Goal: Task Accomplishment & Management: Use online tool/utility

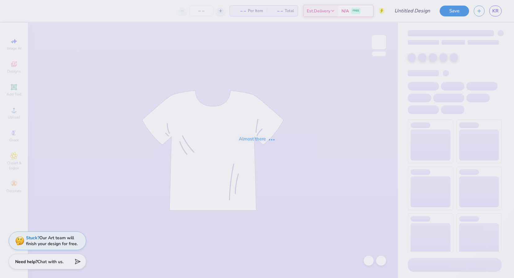
type input "red dress"
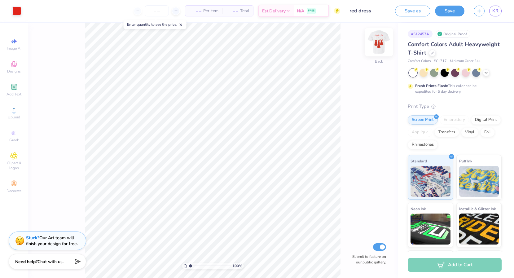
click at [384, 42] on img at bounding box center [379, 42] width 25 height 25
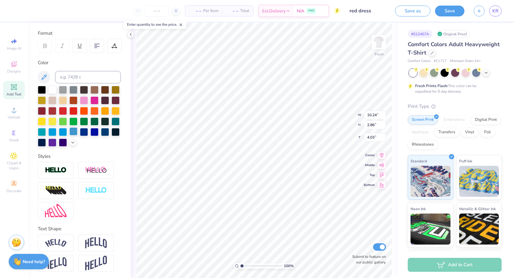
scroll to position [82, 0]
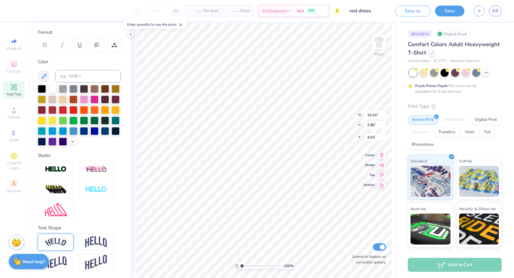
click at [67, 240] on div at bounding box center [56, 242] width 36 height 17
type input "12.53"
type input "3.22"
type input "3.85"
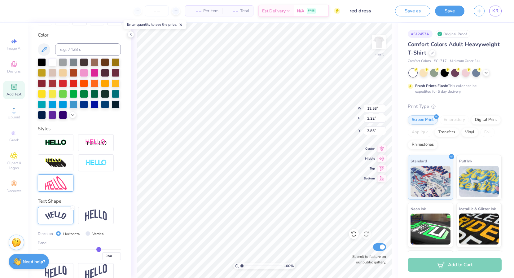
scroll to position [111, 0]
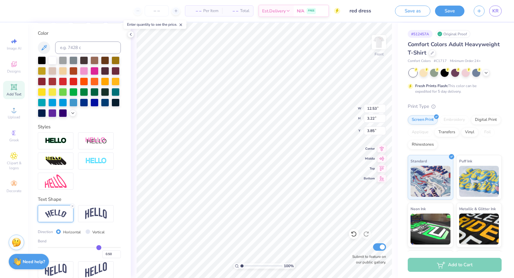
type input "4.25"
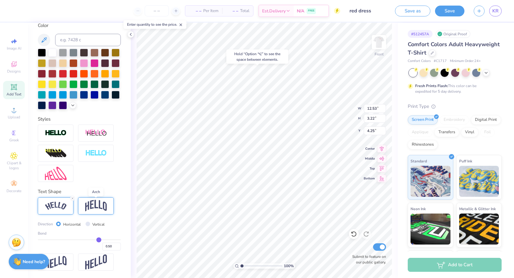
click at [93, 207] on img at bounding box center [96, 206] width 22 height 12
type input "10.24"
type input "3.57"
type input "4.08"
click at [68, 206] on div at bounding box center [56, 206] width 36 height 17
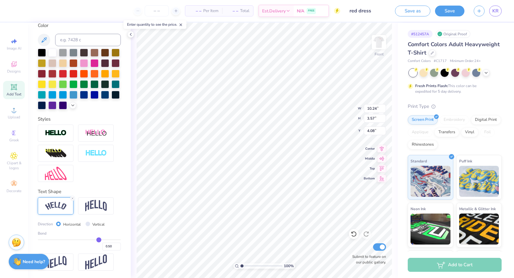
type input "12.53"
type input "3.22"
type input "4.25"
click at [73, 198] on line at bounding box center [73, 199] width 2 height 2
type input "10.24"
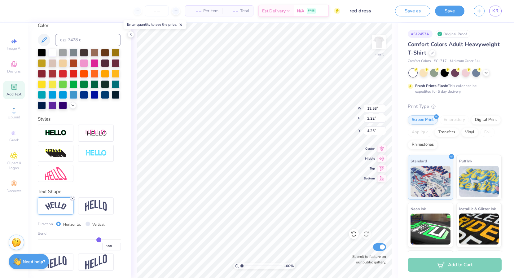
type input "2.86"
type input "4.43"
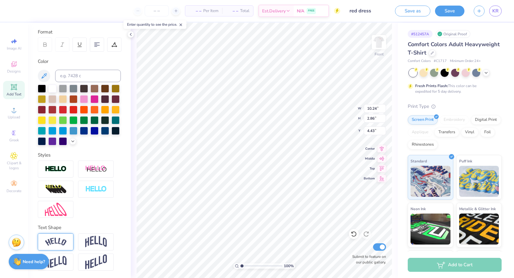
scroll to position [82, 0]
type input "4.24"
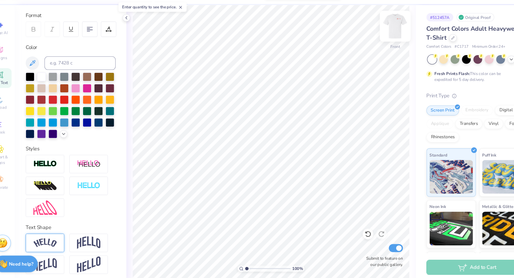
click at [380, 42] on img at bounding box center [379, 42] width 25 height 25
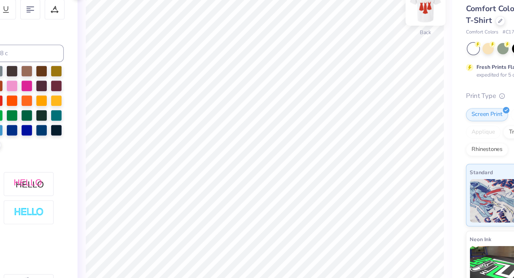
click at [382, 45] on img at bounding box center [379, 42] width 25 height 25
click at [381, 41] on img at bounding box center [379, 42] width 25 height 25
type textarea "Red Dress Gala"
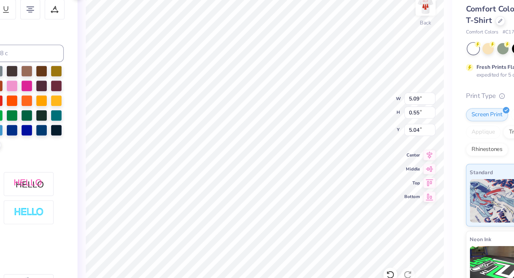
type input "3.63"
type input "2.26"
type input "0.24"
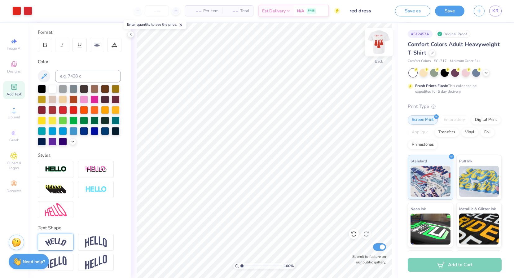
click at [379, 38] on img at bounding box center [379, 42] width 25 height 25
click at [381, 42] on img at bounding box center [379, 42] width 25 height 25
click at [381, 42] on img at bounding box center [379, 42] width 12 height 12
click at [441, 9] on button "Save" at bounding box center [449, 10] width 29 height 11
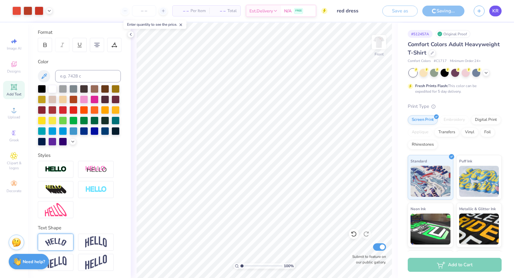
click at [499, 10] on link "KR" at bounding box center [496, 11] width 12 height 11
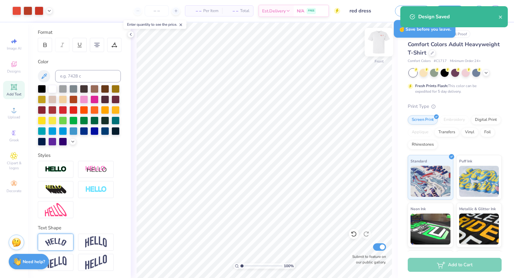
click at [378, 47] on img at bounding box center [379, 42] width 25 height 25
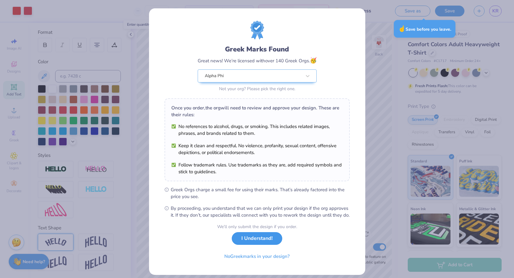
click at [254, 244] on button "I Understand!" at bounding box center [257, 238] width 51 height 13
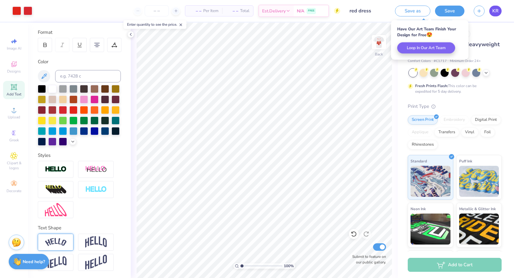
click at [493, 11] on span "KR" at bounding box center [496, 10] width 6 height 7
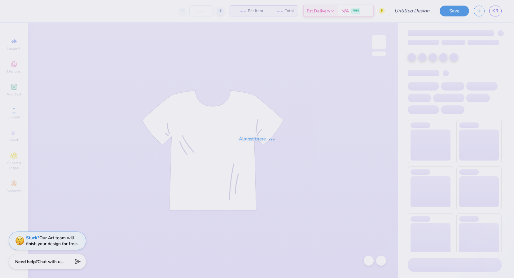
type input "Des. 3"
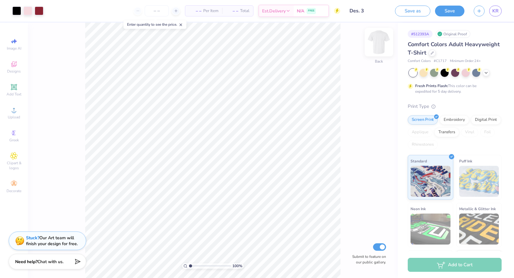
click at [382, 45] on img at bounding box center [379, 42] width 25 height 25
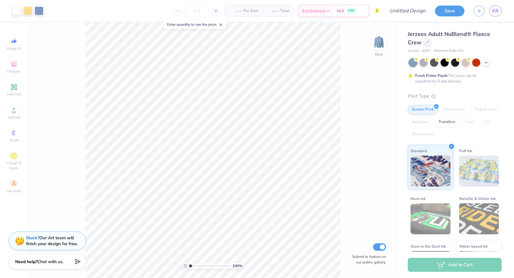
click at [427, 42] on icon at bounding box center [427, 42] width 3 height 3
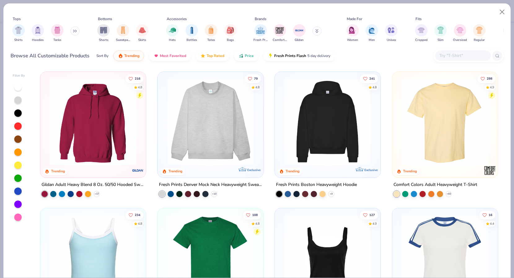
click at [433, 123] on img at bounding box center [445, 121] width 93 height 87
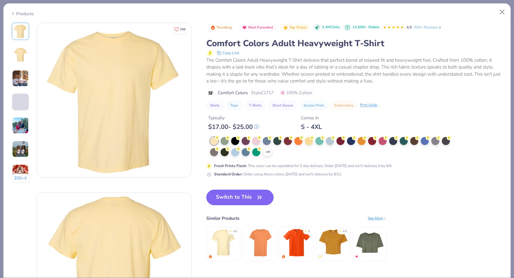
click at [247, 200] on button "Switch to This" at bounding box center [240, 198] width 67 height 16
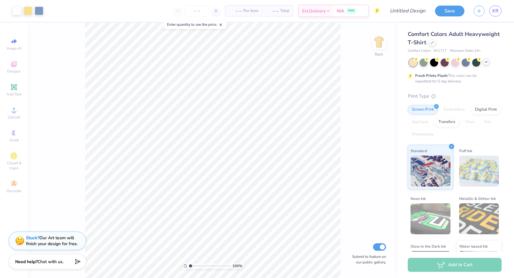
click at [486, 61] on icon at bounding box center [486, 62] width 5 height 5
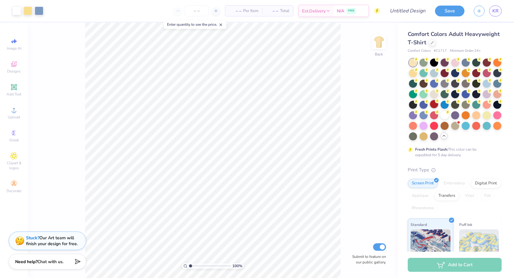
click at [435, 102] on icon at bounding box center [437, 101] width 4 height 4
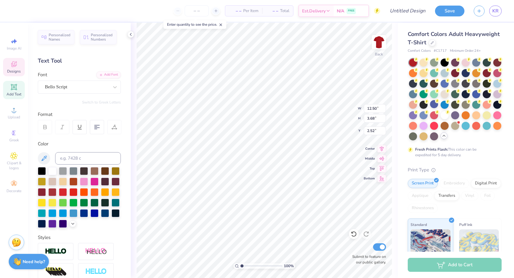
scroll to position [0, 1]
type textarea "Red Dress Gala"
type input "2.10"
type input "5.33"
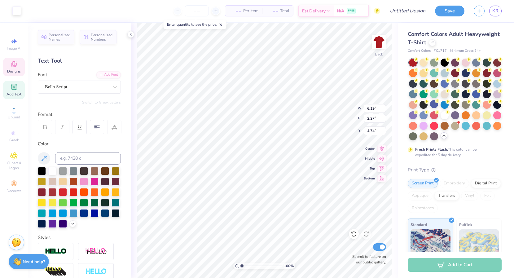
type input "0.66"
type input "5.54"
type textarea "Alpa Phi."
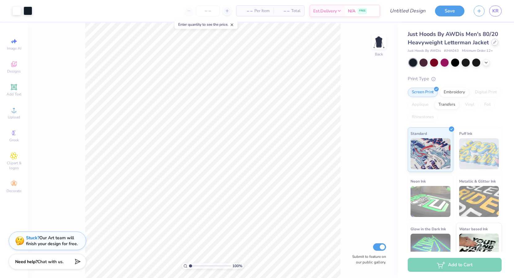
click at [494, 44] on div at bounding box center [495, 42] width 7 height 7
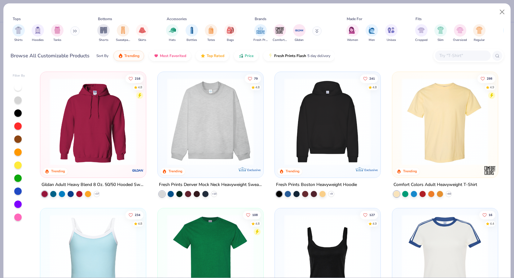
click at [434, 102] on img at bounding box center [445, 121] width 93 height 87
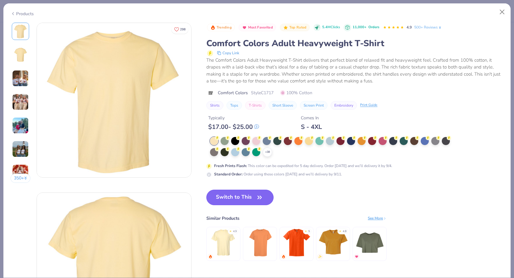
click at [258, 192] on button "Switch to This" at bounding box center [240, 198] width 67 height 16
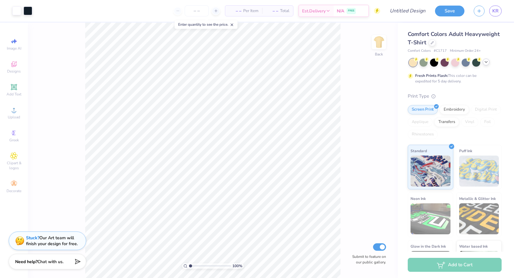
click at [488, 60] on icon at bounding box center [486, 62] width 5 height 5
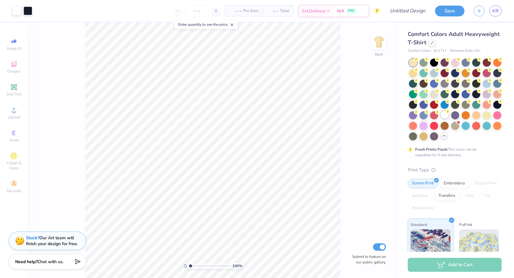
click at [444, 114] on div at bounding box center [445, 115] width 8 height 8
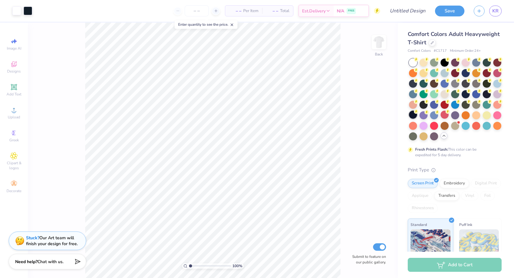
click at [411, 114] on div at bounding box center [413, 115] width 8 height 8
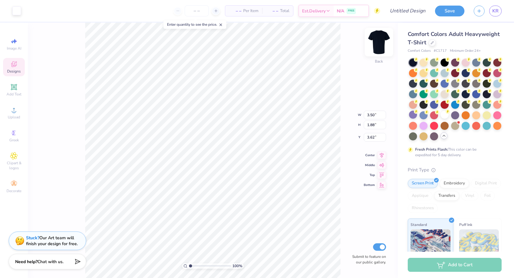
click at [375, 43] on img at bounding box center [379, 42] width 25 height 25
type input "6.19"
click at [379, 42] on img at bounding box center [379, 42] width 25 height 25
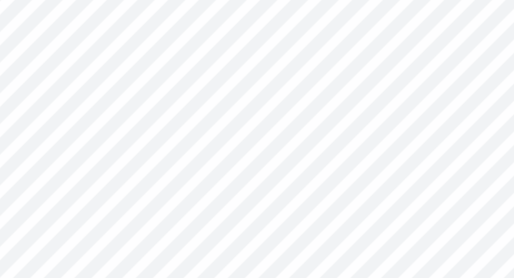
type input "5.12"
type input "0.38"
type input "4.66"
type textarea "ESTABLISHED. 1872"
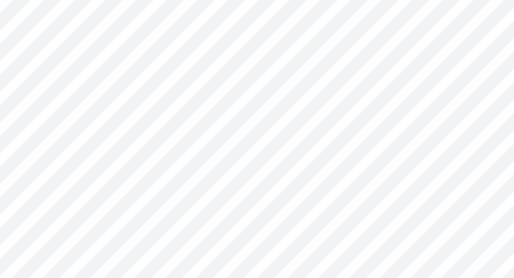
type input "5.12"
type input "2.48"
type input "0.19"
type input "4.95"
type input "2.15"
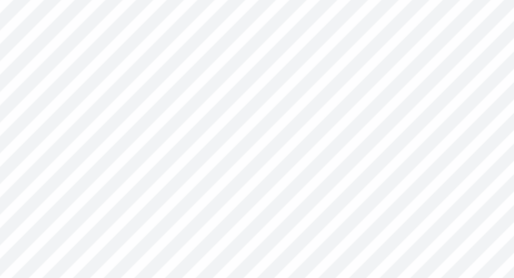
type input "0.16"
type input "4.94"
type input "4.30"
type textarea "Alpha Phi"
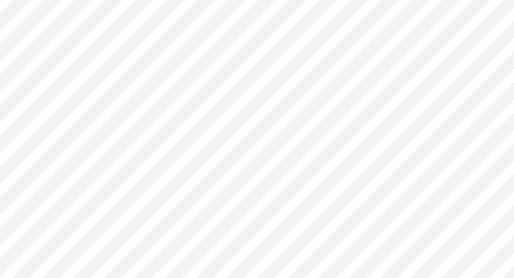
scroll to position [0, 1]
type input "0.20"
type input "0.35"
type input "3.70"
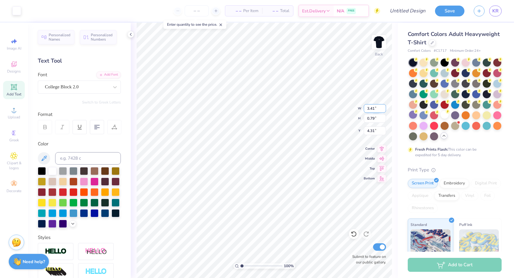
type input "4.91"
type input "1.14"
type input "3.69"
click at [383, 38] on img at bounding box center [379, 42] width 25 height 25
type input "8.02"
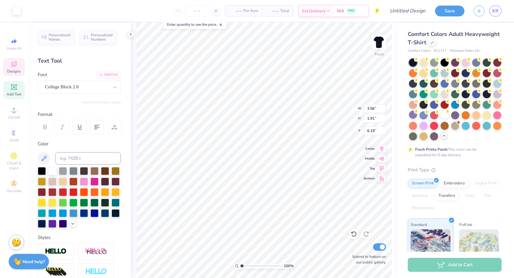
type input "4.30"
type input "4.79"
type input "4.72"
type textarea "Red Dress Gala"
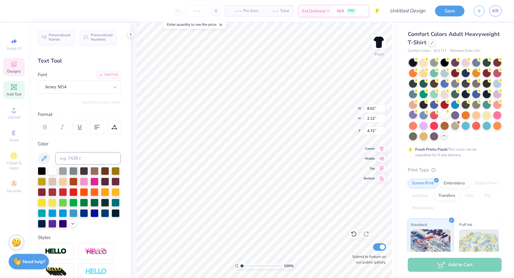
scroll to position [0, 1]
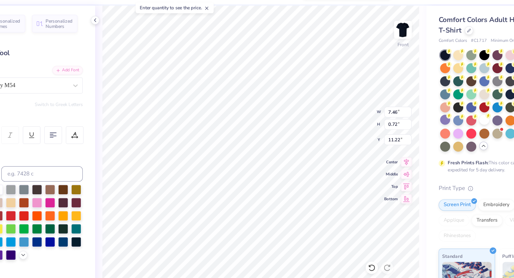
type input "11.22"
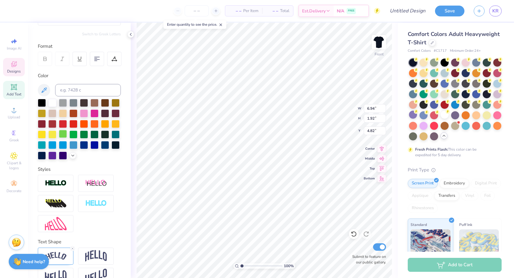
scroll to position [82, 0]
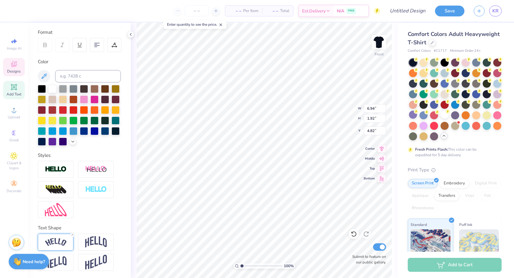
click at [61, 243] on img at bounding box center [56, 242] width 22 height 8
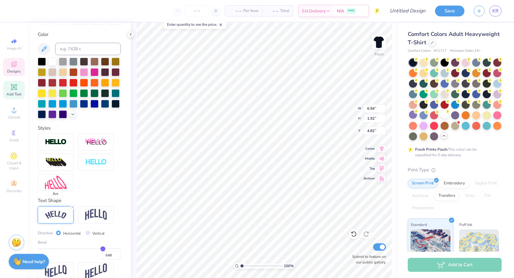
scroll to position [118, 0]
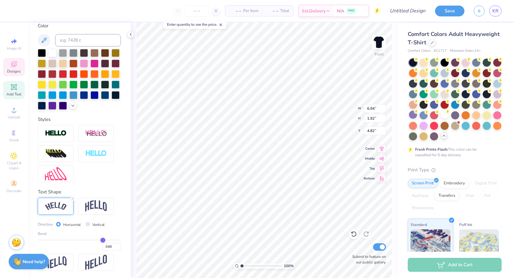
type input "0.54"
type input "0.53"
type input "0.52"
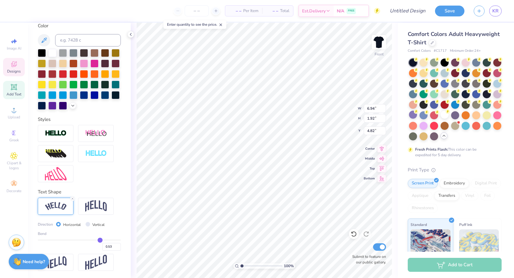
type input "0.52"
type input "0.5"
type input "0.50"
type input "0.49"
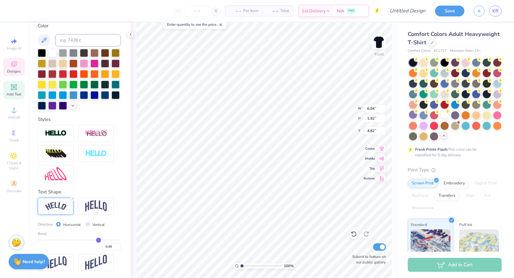
type input "0.47"
type input "0.45"
type input "0.44"
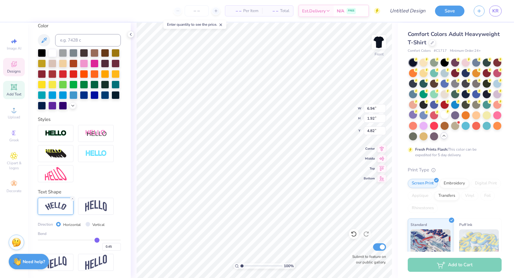
type input "0.44"
type input "0.43"
type input "0.42"
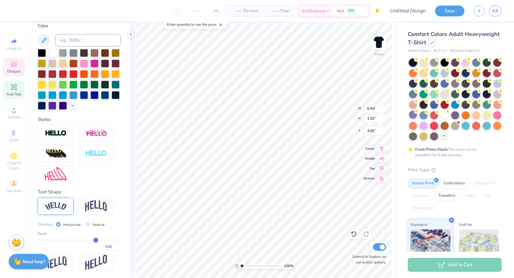
type input "0.41"
type input "0.4"
type input "0.40"
type input "0.39"
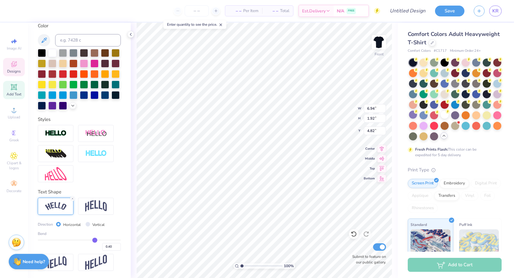
type input "0.39"
type input "0.38"
type input "0.37"
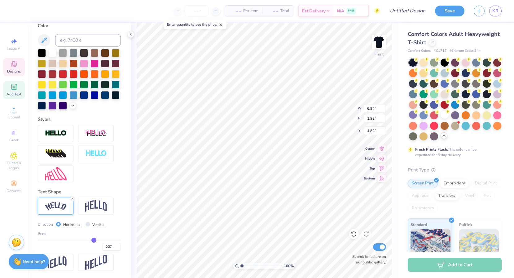
type input "0.36"
type input "0.35"
type input "0.34"
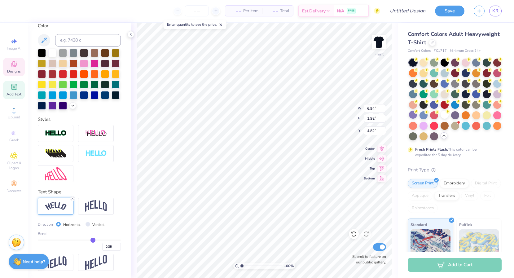
type input "0.34"
type input "0.33"
type input "0.32"
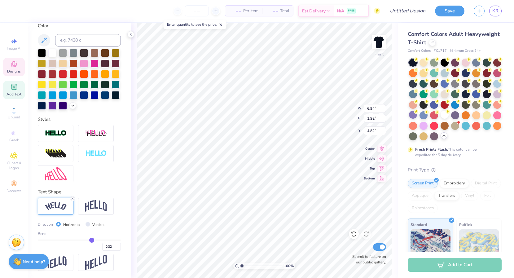
type input "0.31"
type input "0.3"
type input "0.30"
type input "0.29"
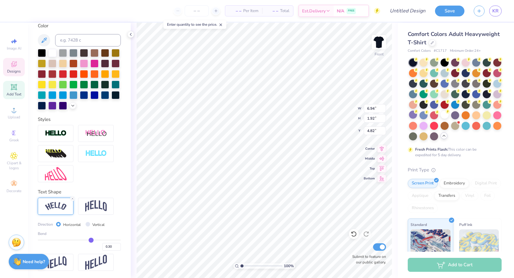
type input "0.29"
drag, startPoint x: 100, startPoint y: 240, endPoint x: 91, endPoint y: 240, distance: 9.6
type input "0.29"
click at [91, 240] on input "range" at bounding box center [79, 240] width 83 height 1
type input "6.39"
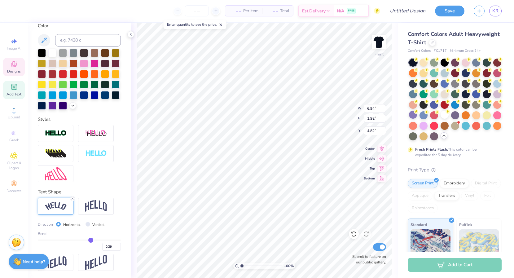
type input "1.01"
type input "5.28"
type input "0.3"
type input "0.30"
type input "0.31"
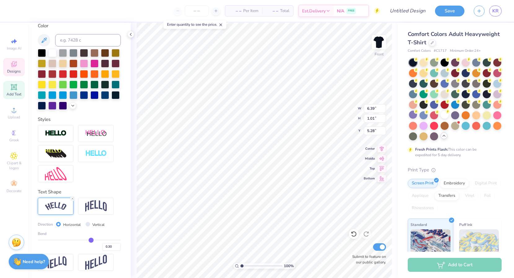
type input "0.31"
type input "0.32"
type input "0.34"
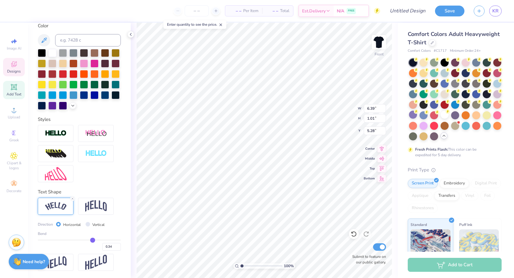
type input "0.35"
type input "0.36"
type input "0.37"
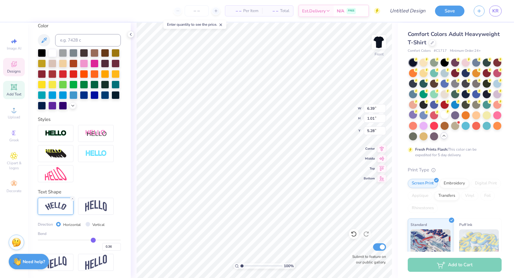
type input "0.37"
type input "0.38"
type input "0.4"
type input "0.40"
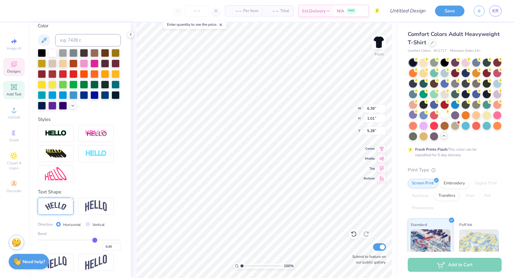
type input "0.41"
type input "0.43"
type input "0.45"
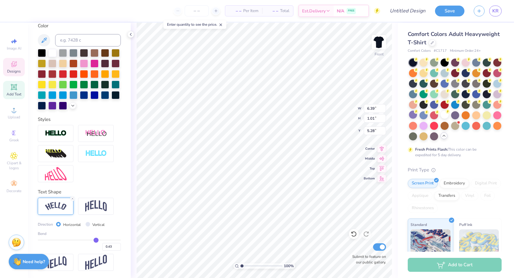
type input "0.45"
type input "0.46"
type input "0.47"
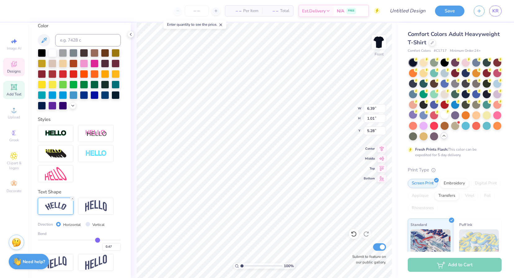
type input "0.48"
type input "0.49"
type input "0.5"
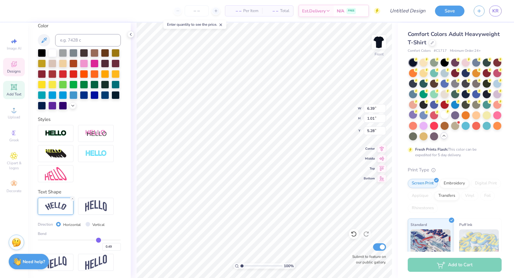
type input "0.50"
drag, startPoint x: 91, startPoint y: 240, endPoint x: 99, endPoint y: 239, distance: 8.1
type input "0.5"
click at [99, 240] on input "range" at bounding box center [79, 240] width 83 height 1
type input "6.78"
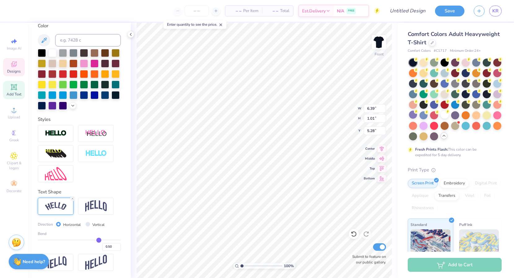
type input "1.57"
type input "5.00"
type input "4.13"
click at [1, 55] on div "Image AI Designs Add Text Upload Greek Clipart & logos Decorate" at bounding box center [14, 150] width 28 height 255
click at [11, 46] on span "Image AI" at bounding box center [14, 48] width 15 height 5
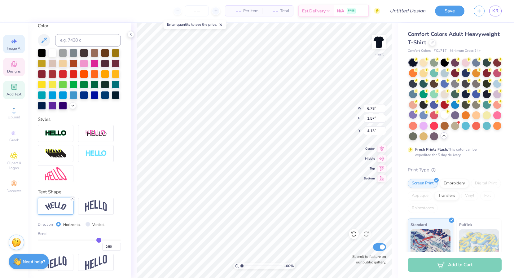
select select "4"
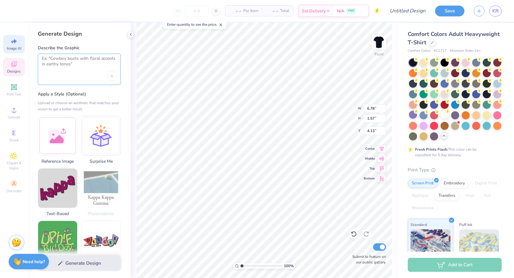
click at [76, 60] on textarea at bounding box center [79, 64] width 75 height 16
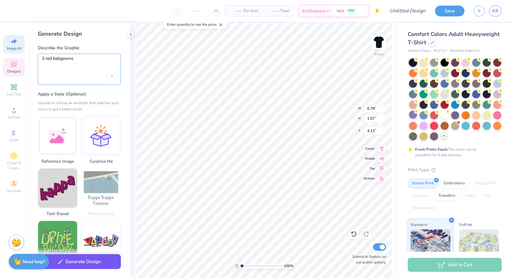
type textarea "3 red ballgowns"
click at [73, 267] on button "Generate Design" at bounding box center [79, 261] width 83 height 15
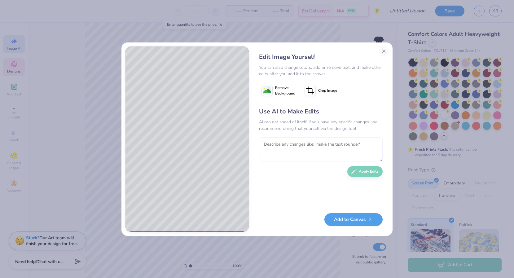
click at [301, 141] on textarea at bounding box center [321, 149] width 124 height 24
type textarea "make the dresses more sketched"
click at [363, 166] on button "Apply Edits" at bounding box center [365, 170] width 35 height 11
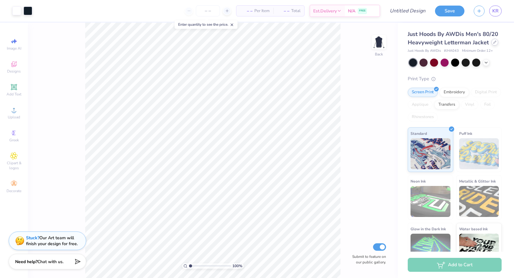
click at [494, 41] on icon at bounding box center [495, 42] width 3 height 3
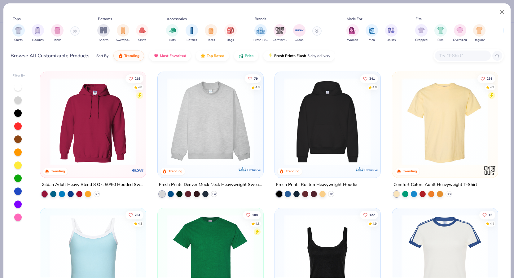
click at [423, 120] on img at bounding box center [445, 121] width 93 height 87
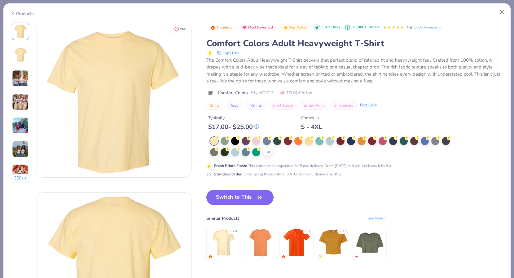
click at [250, 202] on button "Switch to This" at bounding box center [240, 198] width 67 height 16
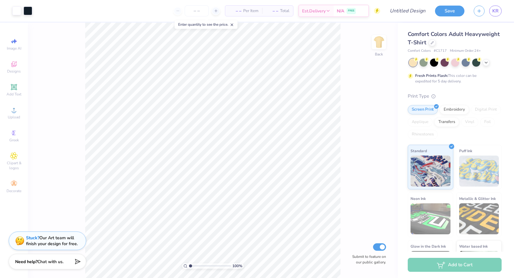
click at [483, 63] on div at bounding box center [455, 63] width 93 height 8
click at [483, 63] on div at bounding box center [486, 62] width 7 height 7
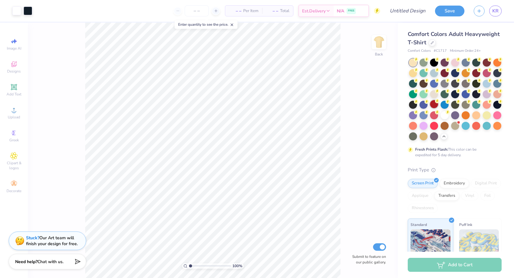
click at [437, 107] on div at bounding box center [434, 104] width 8 height 8
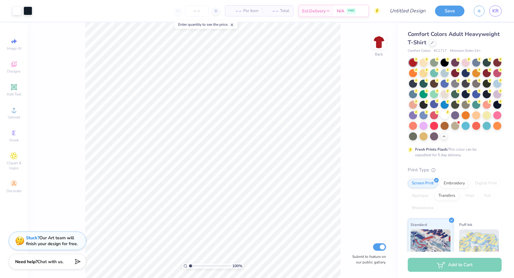
click at [345, 162] on div "100 % Back Submit to feature on our public gallery." at bounding box center [213, 150] width 370 height 255
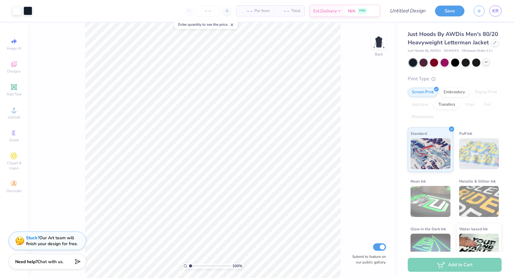
click at [488, 61] on icon at bounding box center [486, 62] width 5 height 5
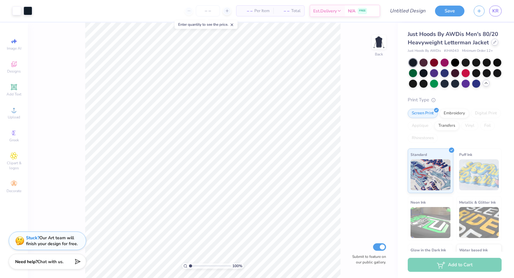
click at [493, 46] on div "Just Hoods By AWDis Men's 80/20 Heavyweight Letterman Jacket" at bounding box center [455, 38] width 94 height 17
click at [495, 40] on div at bounding box center [495, 42] width 7 height 7
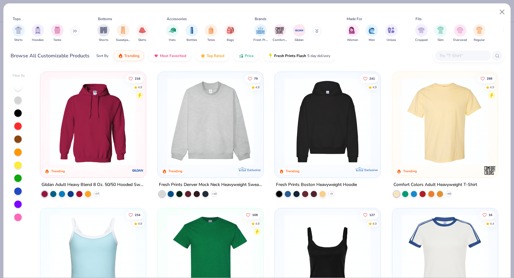
click at [417, 109] on img at bounding box center [445, 121] width 93 height 87
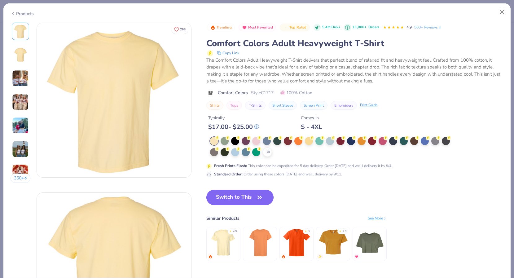
click at [245, 194] on button "Switch to This" at bounding box center [240, 198] width 67 height 16
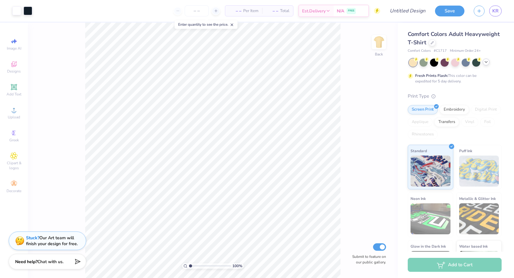
click at [488, 63] on icon at bounding box center [486, 62] width 5 height 5
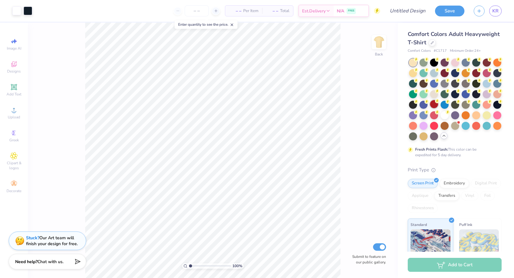
click at [438, 105] on div at bounding box center [434, 104] width 8 height 8
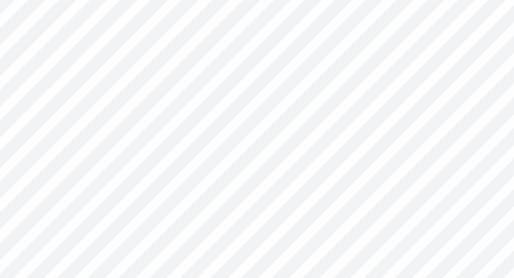
type input "3.45"
type input "0.42"
type input "4.40"
type textarea "Alpha Phi"
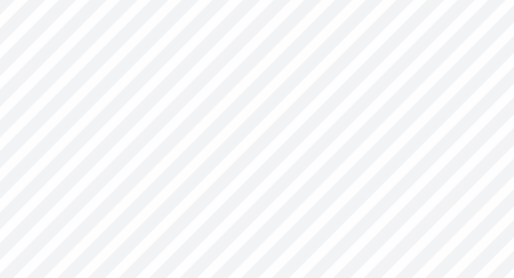
type input "1.20"
type input "0.49"
type input "3.65"
type input "4.31"
type textarea "ESTABLISHED. 1872"
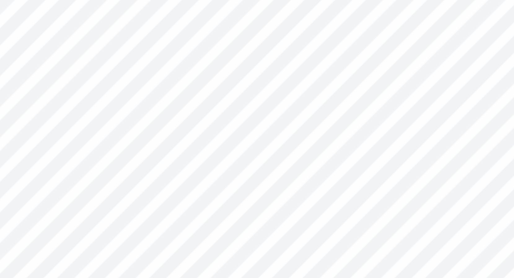
scroll to position [0, 2]
type input "4.94"
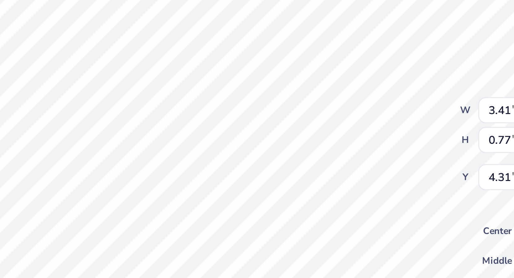
type input "5.07"
type input "1.14"
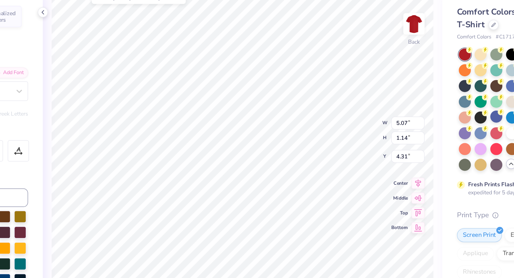
type input "3.29"
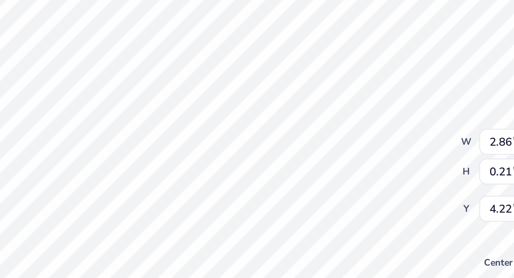
type input "3.90"
type input "2.11"
type input "0.16"
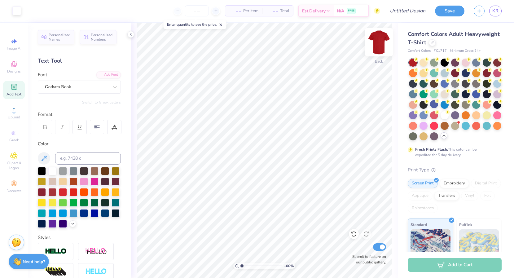
click at [380, 47] on img at bounding box center [379, 42] width 25 height 25
click at [386, 41] on div at bounding box center [379, 42] width 29 height 29
click at [382, 42] on img at bounding box center [379, 42] width 12 height 12
click at [380, 45] on img at bounding box center [379, 42] width 25 height 25
click at [372, 43] on img at bounding box center [379, 42] width 25 height 25
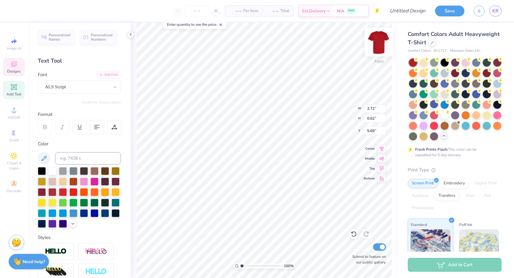
scroll to position [0, 0]
type textarea "Rei"
type textarea "Red Dress Gala"
type input "5.20"
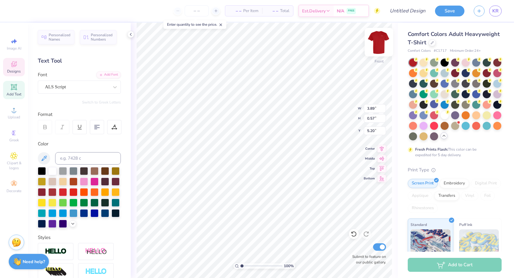
type input "9.03"
type input "1.32"
type input "3.00"
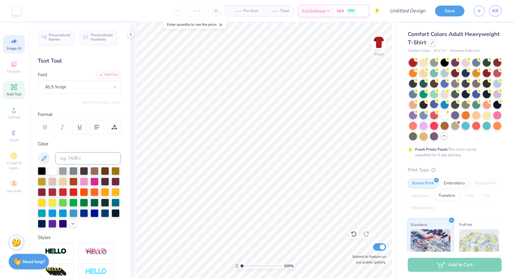
click at [11, 44] on icon at bounding box center [13, 41] width 7 height 7
select select "4"
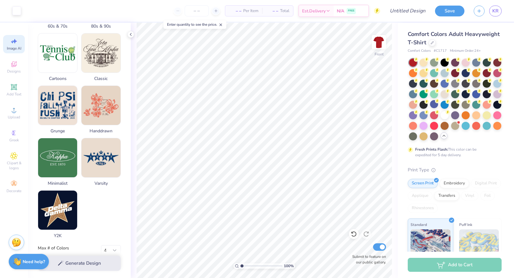
scroll to position [240, 0]
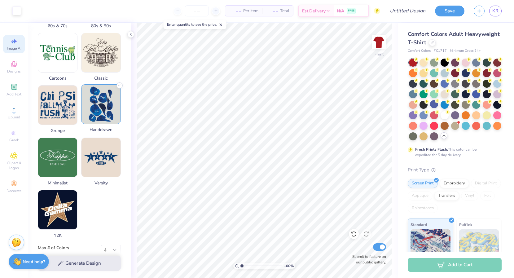
click at [101, 115] on img at bounding box center [101, 104] width 39 height 39
click at [108, 91] on img at bounding box center [101, 104] width 39 height 39
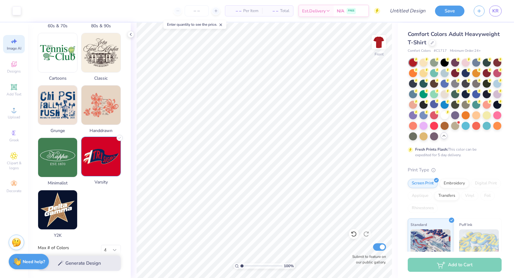
scroll to position [0, 0]
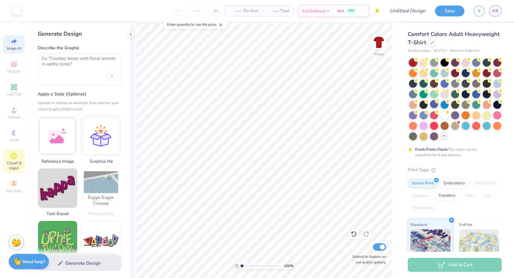
click at [15, 154] on icon at bounding box center [13, 155] width 3 height 3
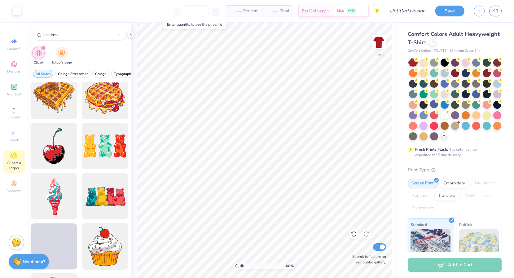
scroll to position [558, 0]
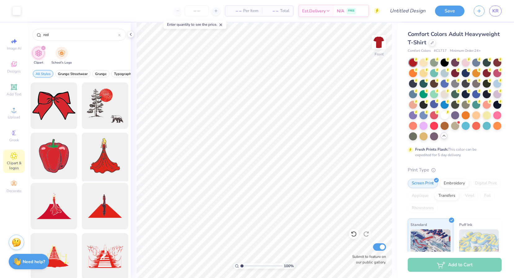
type input "red"
click at [105, 161] on div at bounding box center [104, 156] width 51 height 51
type input "6.26"
type input "10.09"
type input "11.90"
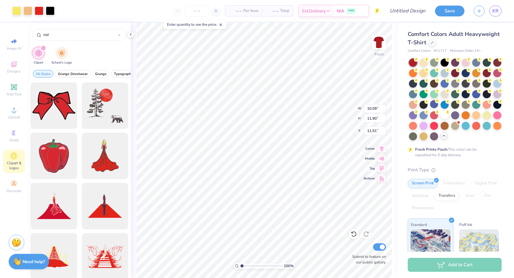
type input "7.80"
type input "9.03"
type input "1.32"
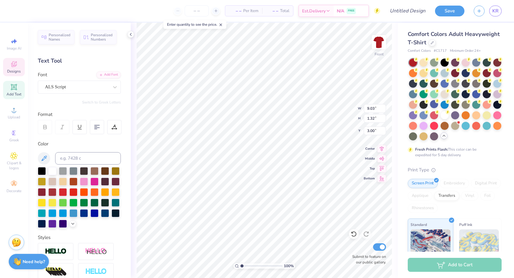
type input "5.74"
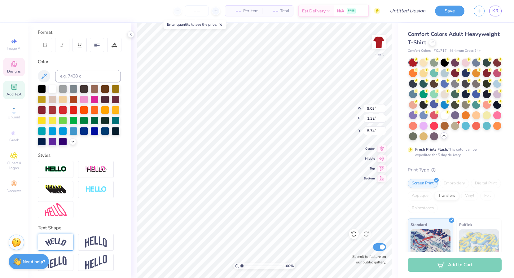
click at [63, 237] on div at bounding box center [56, 242] width 36 height 17
type input "10.21"
type input "2.34"
type input "5.23"
type input "5.46"
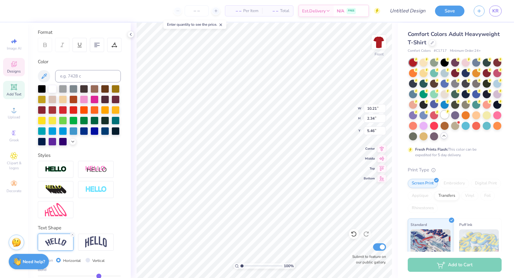
click at [448, 115] on div at bounding box center [445, 115] width 8 height 8
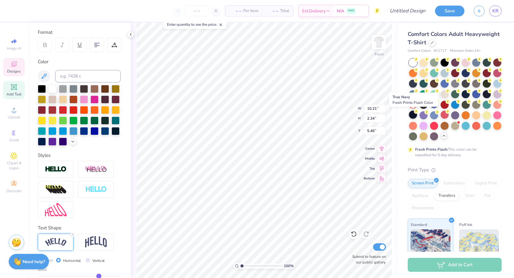
click at [412, 117] on div at bounding box center [413, 115] width 8 height 8
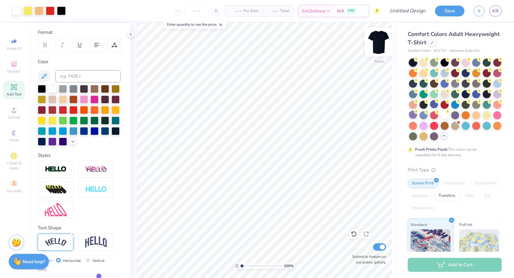
click at [379, 42] on img at bounding box center [379, 42] width 25 height 25
click at [444, 102] on div at bounding box center [445, 104] width 8 height 8
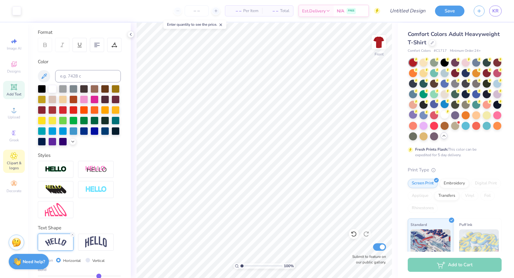
click at [11, 158] on icon at bounding box center [13, 155] width 7 height 7
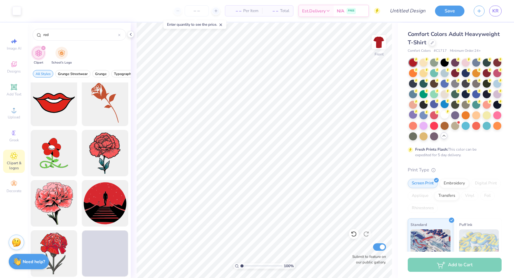
scroll to position [356, 0]
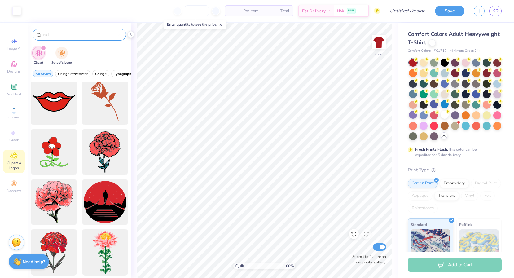
click at [60, 33] on input "red" at bounding box center [80, 35] width 75 height 6
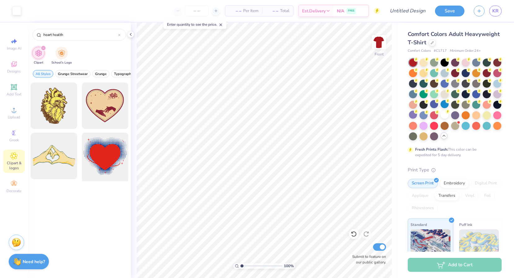
type input "heart health"
click at [100, 161] on div at bounding box center [104, 156] width 51 height 51
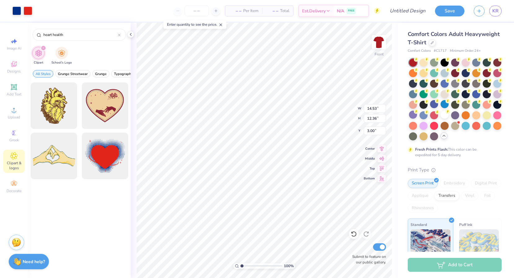
type input "8.59"
type input "10.12"
type input "8.60"
type input "7.58"
type input "8.59"
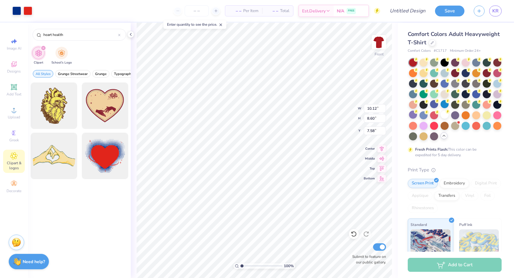
type input "7.30"
type input "7.26"
type input "7.28"
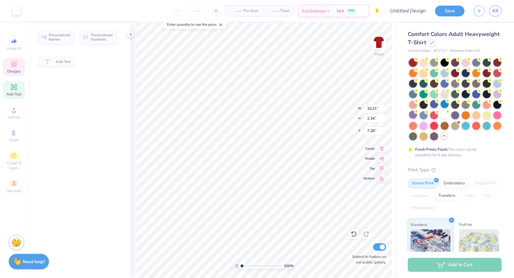
type input "10.21"
type input "2.34"
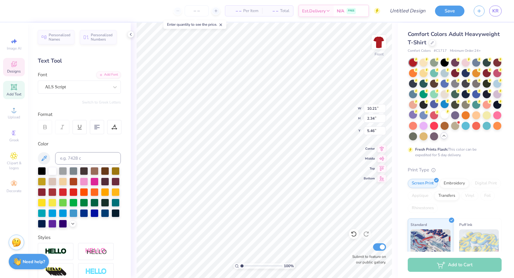
type input "5.32"
click at [377, 42] on img at bounding box center [379, 42] width 25 height 25
click at [377, 42] on img at bounding box center [379, 42] width 12 height 12
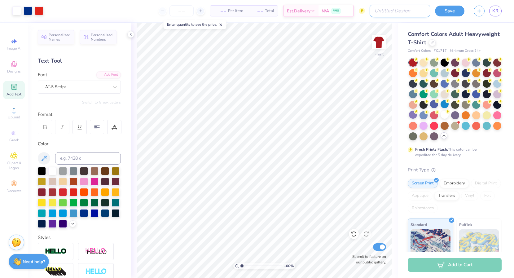
click at [406, 9] on input "Design Title" at bounding box center [400, 11] width 61 height 12
type input "i"
type input "desgn."
click at [456, 10] on button "Save" at bounding box center [449, 10] width 29 height 11
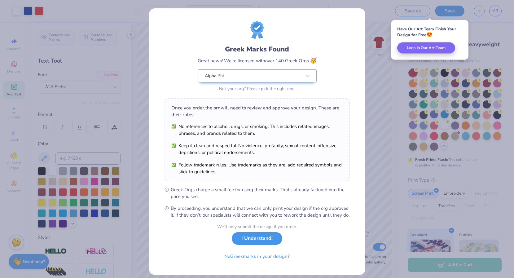
click at [260, 245] on button "I Understand!" at bounding box center [257, 238] width 51 height 13
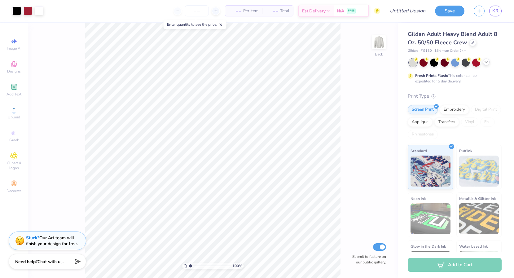
click at [486, 64] on icon at bounding box center [486, 62] width 5 height 5
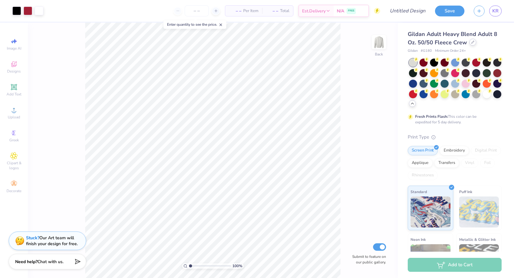
click at [473, 42] on icon at bounding box center [473, 42] width 3 height 3
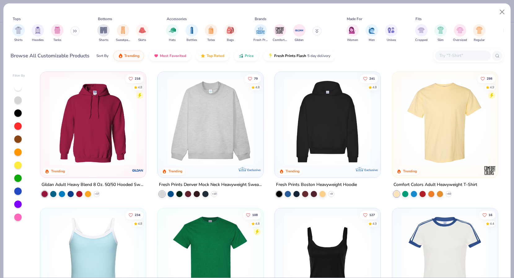
click at [442, 102] on img at bounding box center [445, 121] width 93 height 87
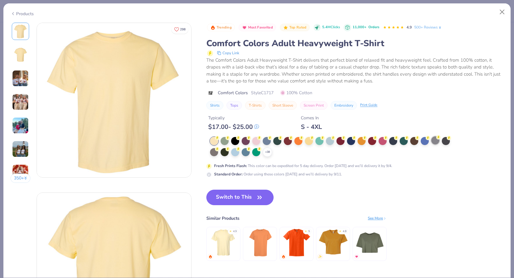
click at [433, 139] on div at bounding box center [436, 140] width 8 height 8
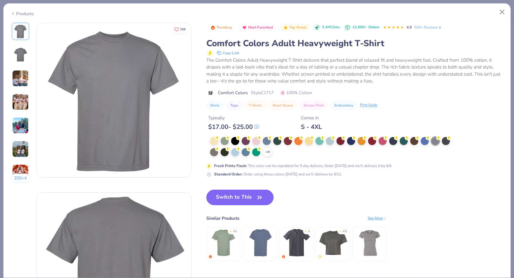
click at [248, 195] on button "Switch to This" at bounding box center [240, 198] width 67 height 16
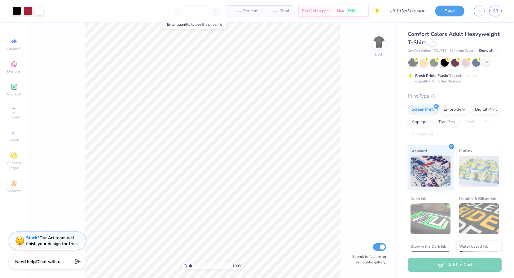
click at [486, 64] on icon at bounding box center [486, 62] width 5 height 5
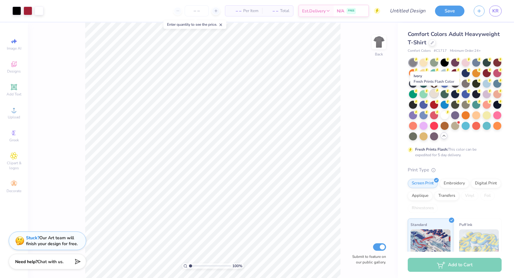
click at [434, 97] on div at bounding box center [434, 94] width 8 height 8
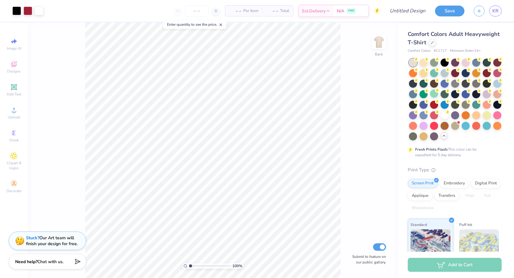
click at [344, 135] on div "100 % Back Submit to feature on our public gallery." at bounding box center [213, 150] width 370 height 255
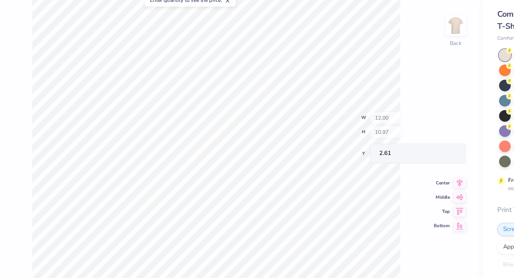
type input "4.56"
type input "1.11"
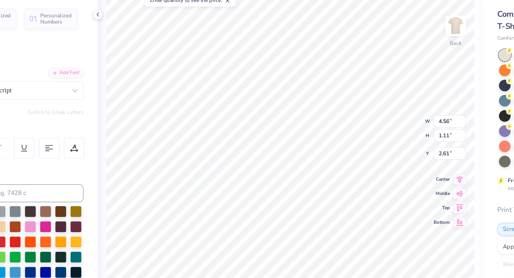
type textarea "o"
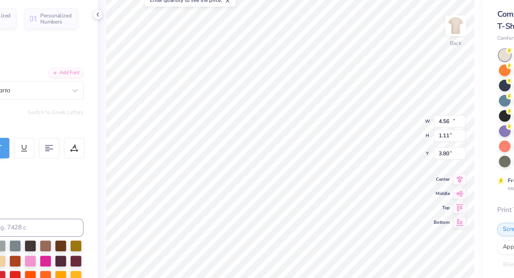
type input "11.80"
type input "1.83"
type input "3.80"
type textarea "Alpha Phi"
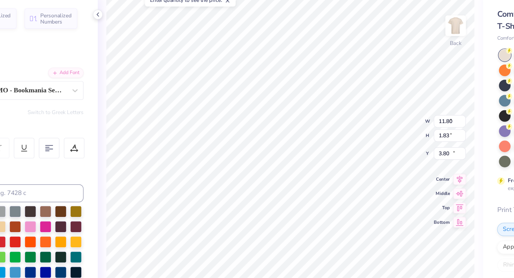
type input "7.66"
type input "1.11"
type input "11.86"
type textarea "Red Dress Gala"
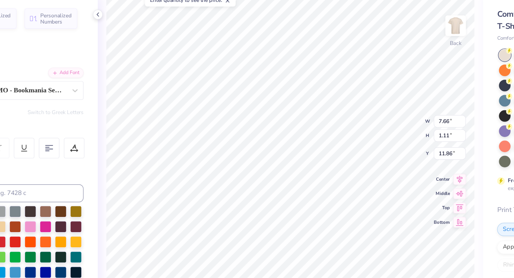
scroll to position [0, 1]
type input "7.69"
type input "0.40"
type input "13.18"
type textarea "Laramie, Wyoming"
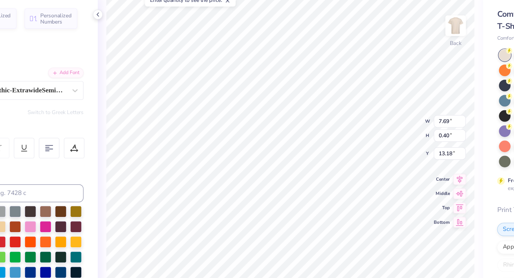
scroll to position [0, 2]
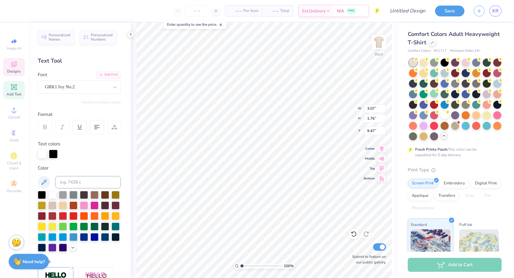
type input "8.34"
type input "3.40"
type input "8.67"
type input "3.07"
type input "1.76"
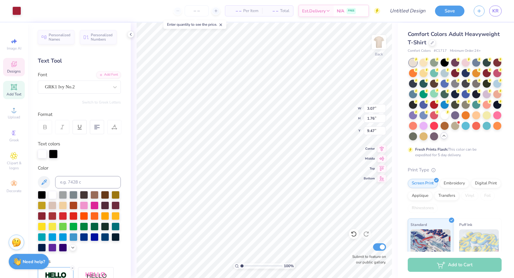
type input "9.51"
type textarea "AOE"
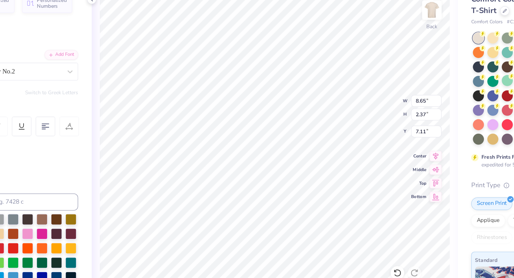
type input "8.17"
type input "8.03"
type input "5.17"
type input "6.95"
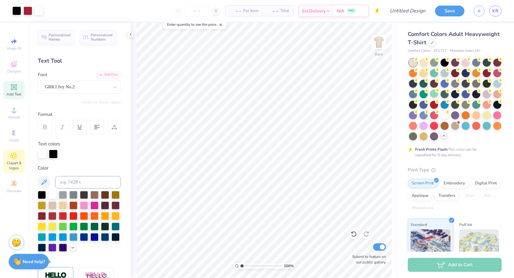
click at [15, 154] on icon at bounding box center [13, 155] width 7 height 7
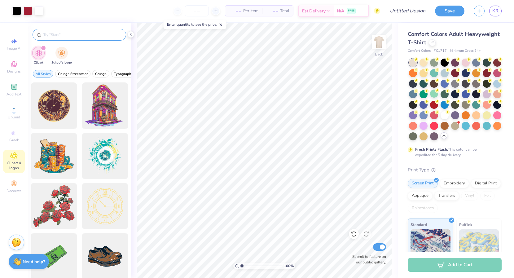
click at [65, 32] on input "text" at bounding box center [82, 35] width 79 height 6
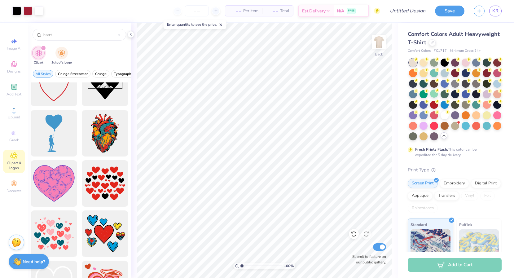
scroll to position [1283, 0]
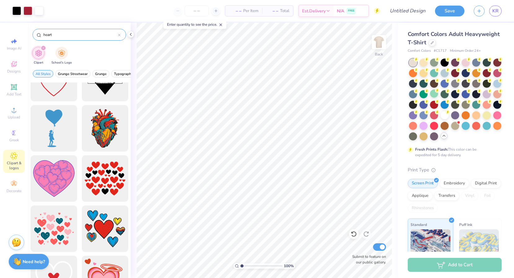
click at [70, 33] on input "heart" at bounding box center [80, 35] width 75 height 6
type input "heart health"
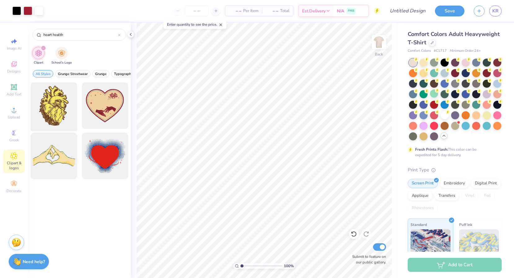
click at [52, 107] on div at bounding box center [53, 105] width 51 height 51
click at [18, 11] on div at bounding box center [16, 10] width 9 height 9
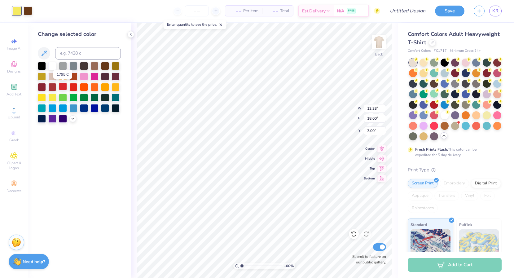
click at [65, 88] on div at bounding box center [63, 86] width 8 height 8
click at [30, 11] on div at bounding box center [28, 10] width 9 height 9
click at [69, 85] on div at bounding box center [73, 86] width 8 height 8
click at [41, 56] on icon at bounding box center [43, 53] width 7 height 7
click at [112, 132] on div "Change selected color" at bounding box center [79, 150] width 103 height 255
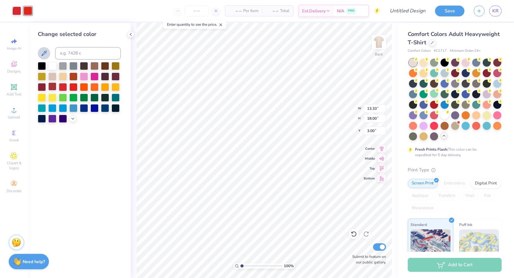
click at [53, 85] on div at bounding box center [52, 86] width 8 height 8
click at [47, 54] on icon at bounding box center [43, 53] width 7 height 7
type input "2.53"
type input "3.41"
type input "6.43"
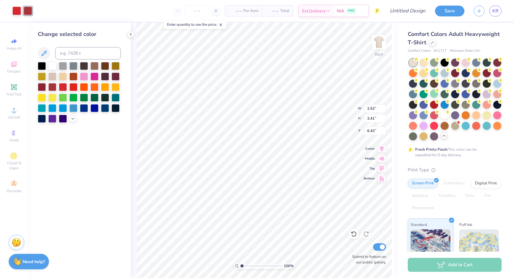
type input "1.09"
type input "1.47"
type input "7.43"
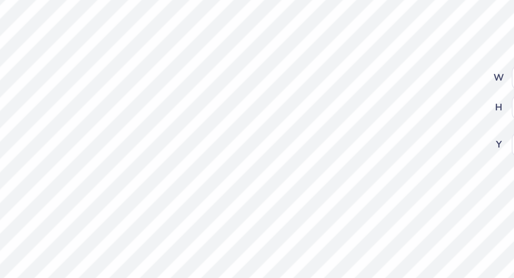
type input "1.59"
type input "2.15"
type input "7.21"
type input "5.95"
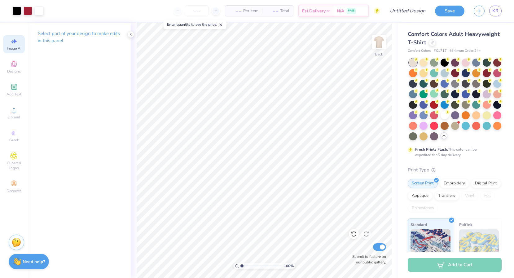
click at [11, 47] on span "Image AI" at bounding box center [14, 48] width 15 height 5
select select "4"
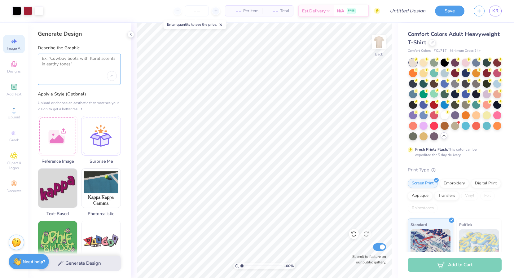
click at [73, 64] on textarea at bounding box center [79, 64] width 75 height 16
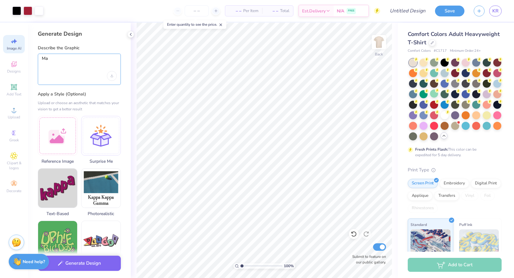
type textarea "M"
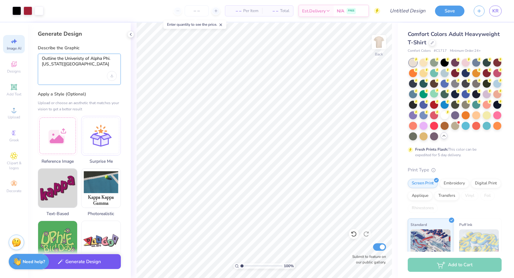
type textarea "Outline the Univeristy of Alpha Phi. Wyoming house"
click at [102, 264] on button "Generate Design" at bounding box center [79, 261] width 83 height 15
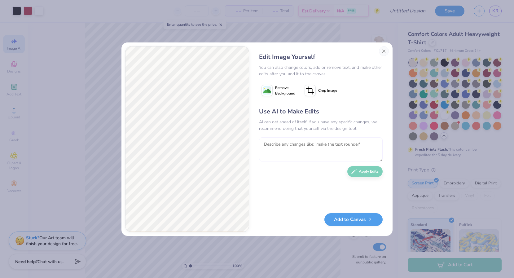
click at [274, 146] on textarea at bounding box center [321, 149] width 124 height 24
click at [383, 51] on button "Close" at bounding box center [384, 51] width 10 height 10
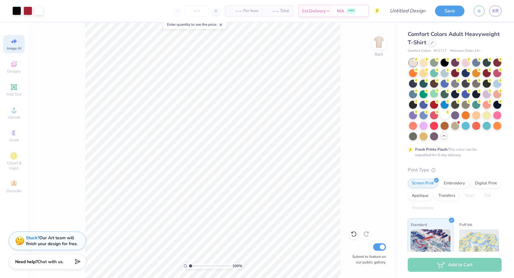
scroll to position [0, 14]
click at [9, 160] on div "Clipart & logos" at bounding box center [14, 161] width 22 height 23
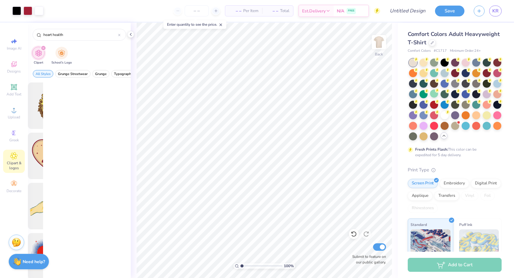
scroll to position [0, 0]
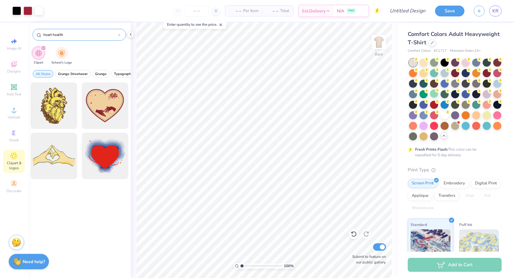
click at [119, 36] on icon at bounding box center [119, 35] width 2 height 2
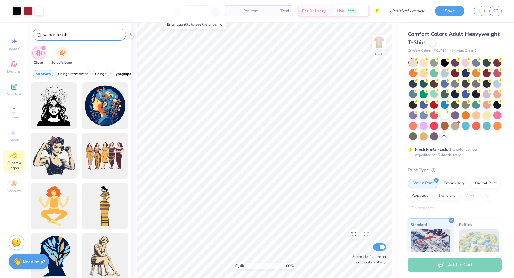
type input "woman health"
click at [119, 31] on div "woman health" at bounding box center [80, 35] width 94 height 12
click at [120, 34] on icon at bounding box center [119, 35] width 2 height 2
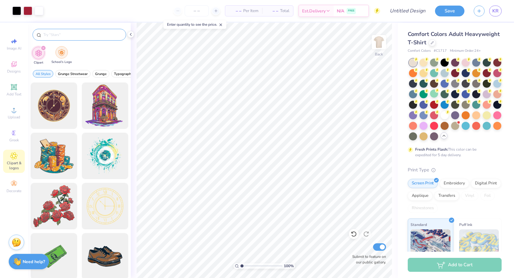
click at [63, 51] on img "filter for School's Logo" at bounding box center [61, 52] width 7 height 7
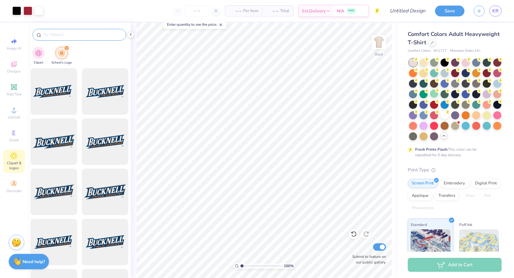
click at [66, 37] on input "text" at bounding box center [82, 35] width 79 height 6
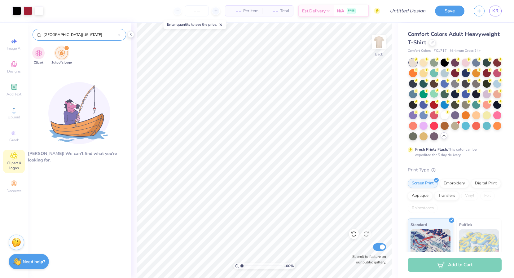
type input "University of Wyoming"
click at [64, 47] on div "filter for School's Logo" at bounding box center [67, 48] width 6 height 6
click at [66, 46] on div "filter for School's Logo" at bounding box center [67, 48] width 6 height 6
click at [42, 53] on img "filter for Clipart" at bounding box center [38, 52] width 7 height 7
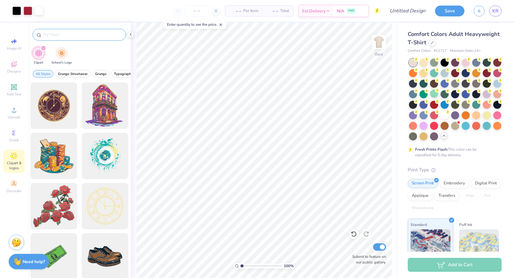
click at [82, 36] on input "text" at bounding box center [82, 35] width 79 height 6
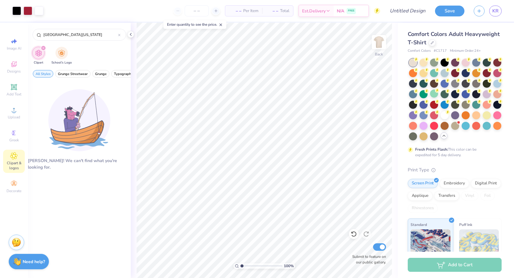
click at [41, 49] on div "filter for Clipart" at bounding box center [44, 48] width 6 height 6
click at [58, 54] on img "filter for School's Logo" at bounding box center [61, 52] width 7 height 7
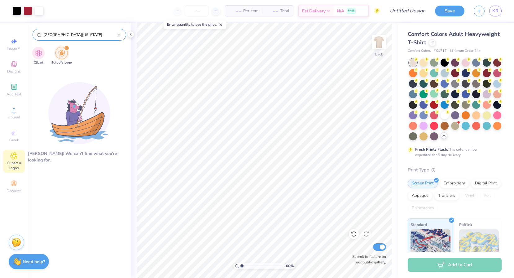
drag, startPoint x: 66, startPoint y: 35, endPoint x: 36, endPoint y: 35, distance: 29.8
click at [36, 35] on div "University of Wyoming" at bounding box center [80, 35] width 94 height 12
type input "Wyoming"
click at [120, 34] on icon at bounding box center [119, 35] width 2 height 2
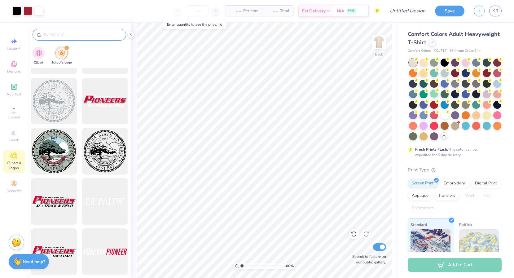
scroll to position [4018, 0]
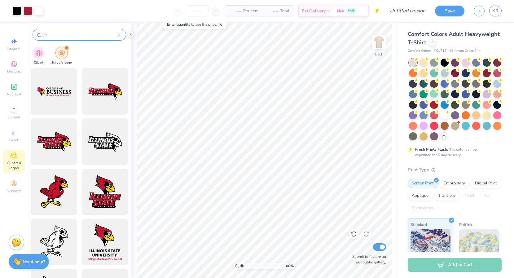
type input "r"
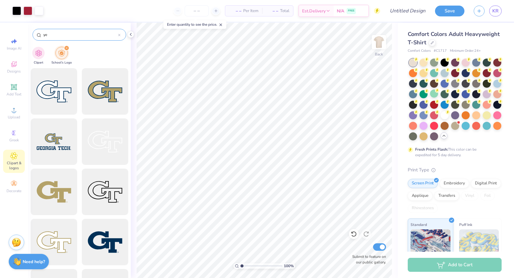
type input "y"
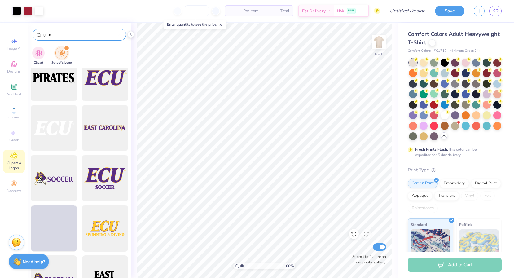
scroll to position [424, 0]
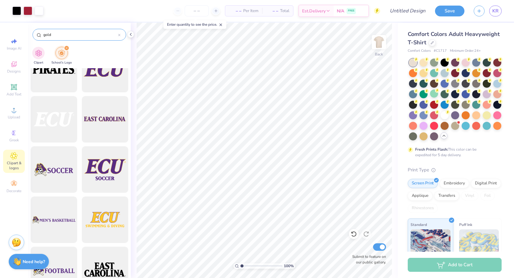
click at [49, 31] on div "gold" at bounding box center [80, 35] width 94 height 12
click at [48, 34] on input "gold" at bounding box center [80, 35] width 75 height 6
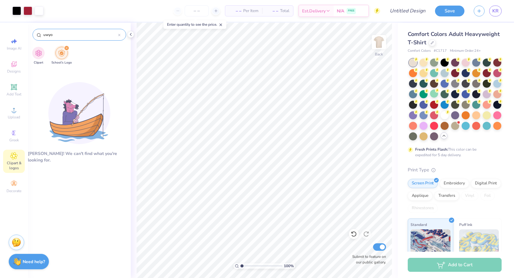
click at [57, 34] on input "uwyo" at bounding box center [80, 35] width 75 height 6
type input "u"
type input "p"
type input "c"
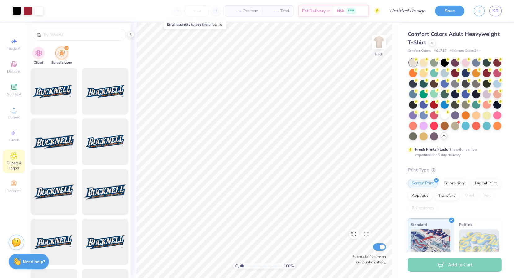
click at [14, 150] on div "Clipart & logos" at bounding box center [14, 161] width 22 height 23
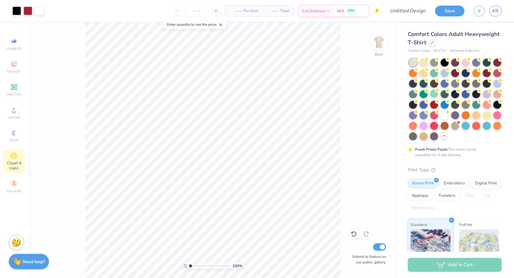
click at [14, 158] on icon at bounding box center [14, 156] width 7 height 7
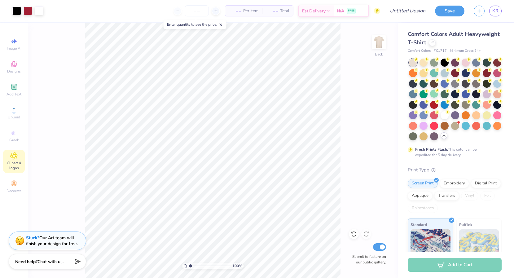
click at [14, 158] on icon at bounding box center [14, 156] width 7 height 7
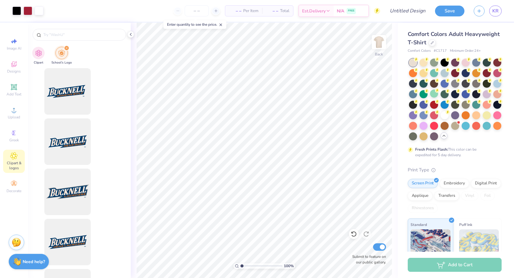
scroll to position [0, 0]
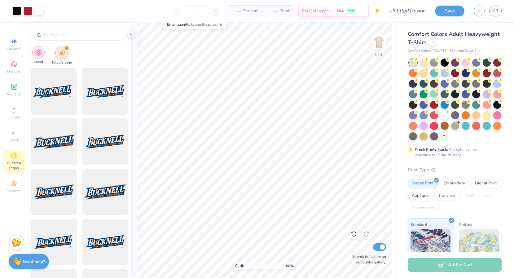
click at [42, 52] on div "filter for Clipart" at bounding box center [38, 52] width 12 height 12
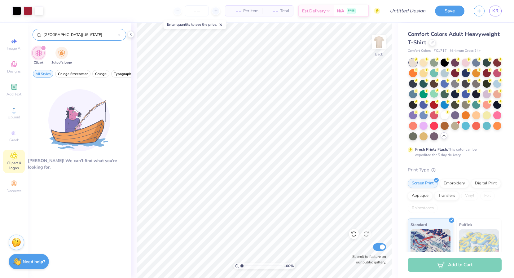
click at [84, 36] on input "Univeristy of Wyoming" at bounding box center [80, 35] width 75 height 6
type input "r"
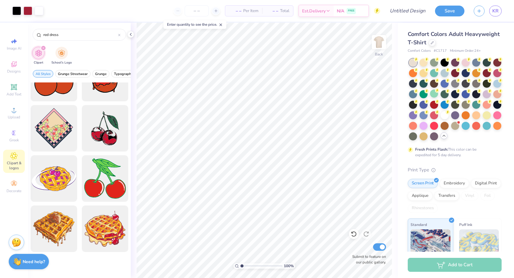
scroll to position [285, 0]
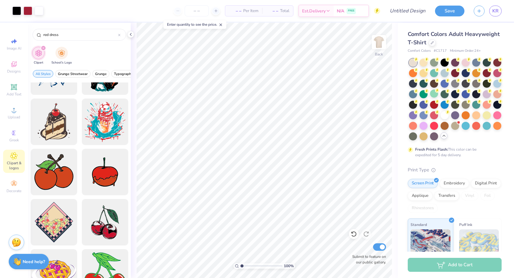
type input "red dress"
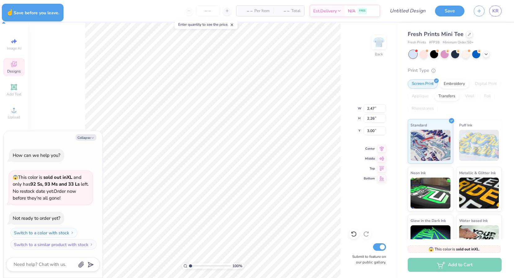
type textarea "x"
